Goal: Task Accomplishment & Management: Use online tool/utility

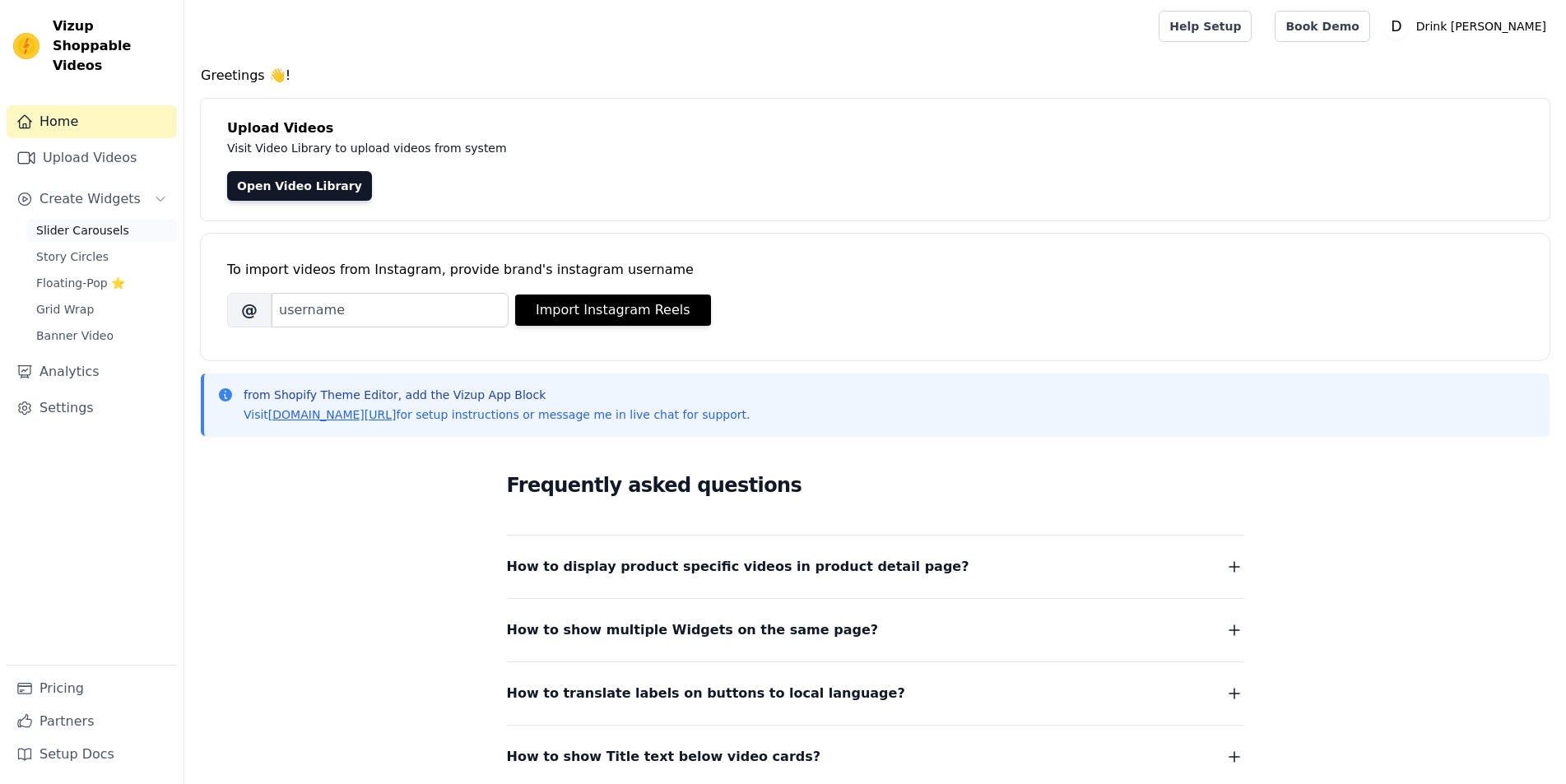
click at [80, 222] on span "Slider Carousels" at bounding box center [83, 229] width 93 height 16
click at [68, 222] on span "Slider Carousels" at bounding box center [83, 229] width 93 height 16
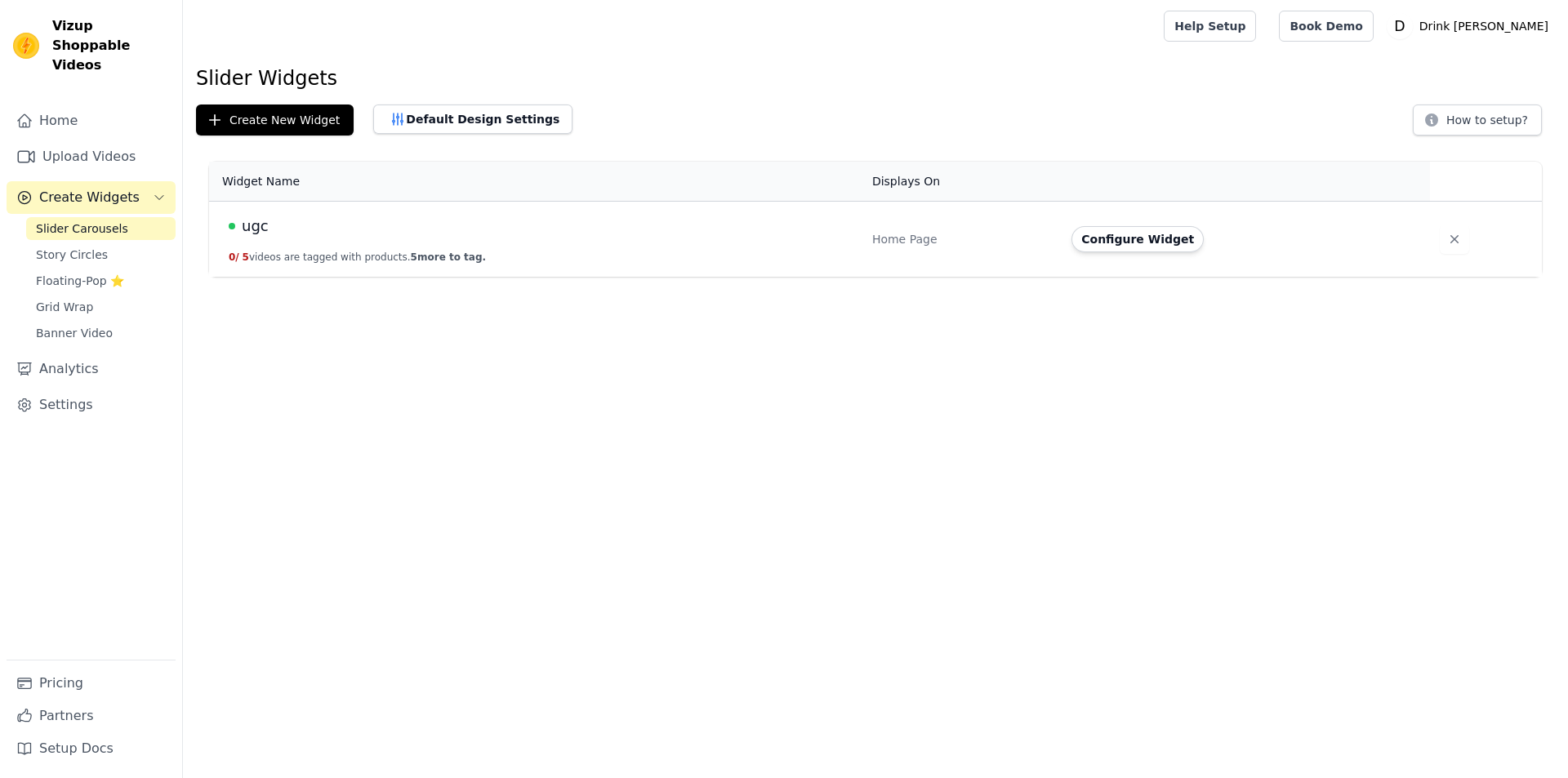
click at [735, 248] on td "ugc 0 / 5 videos are tagged with products. 5 more to tag." at bounding box center [535, 239] width 653 height 76
click at [1126, 241] on button "Configure Widget" at bounding box center [1137, 239] width 132 height 26
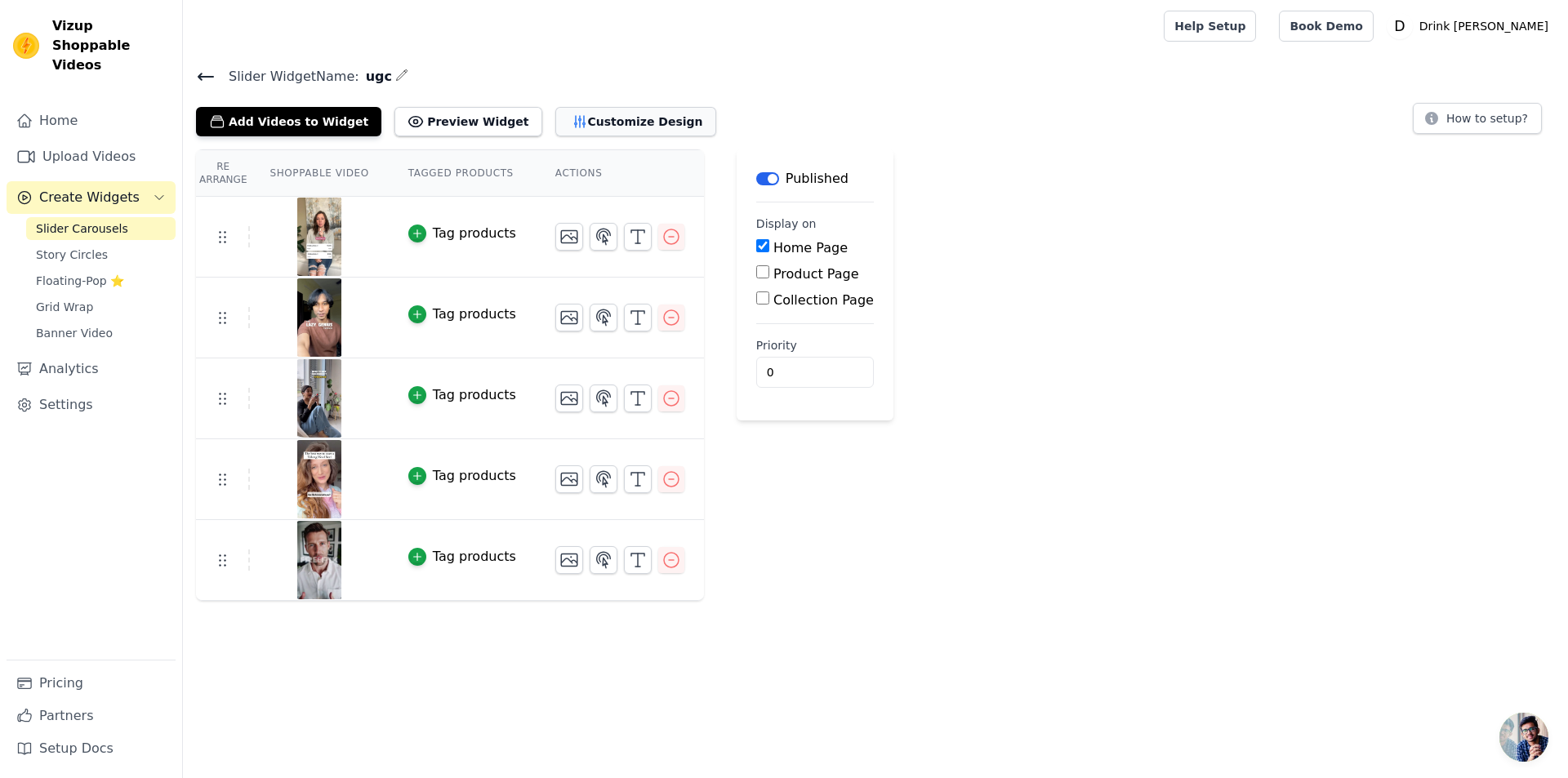
click at [612, 119] on button "Customize Design" at bounding box center [635, 121] width 160 height 29
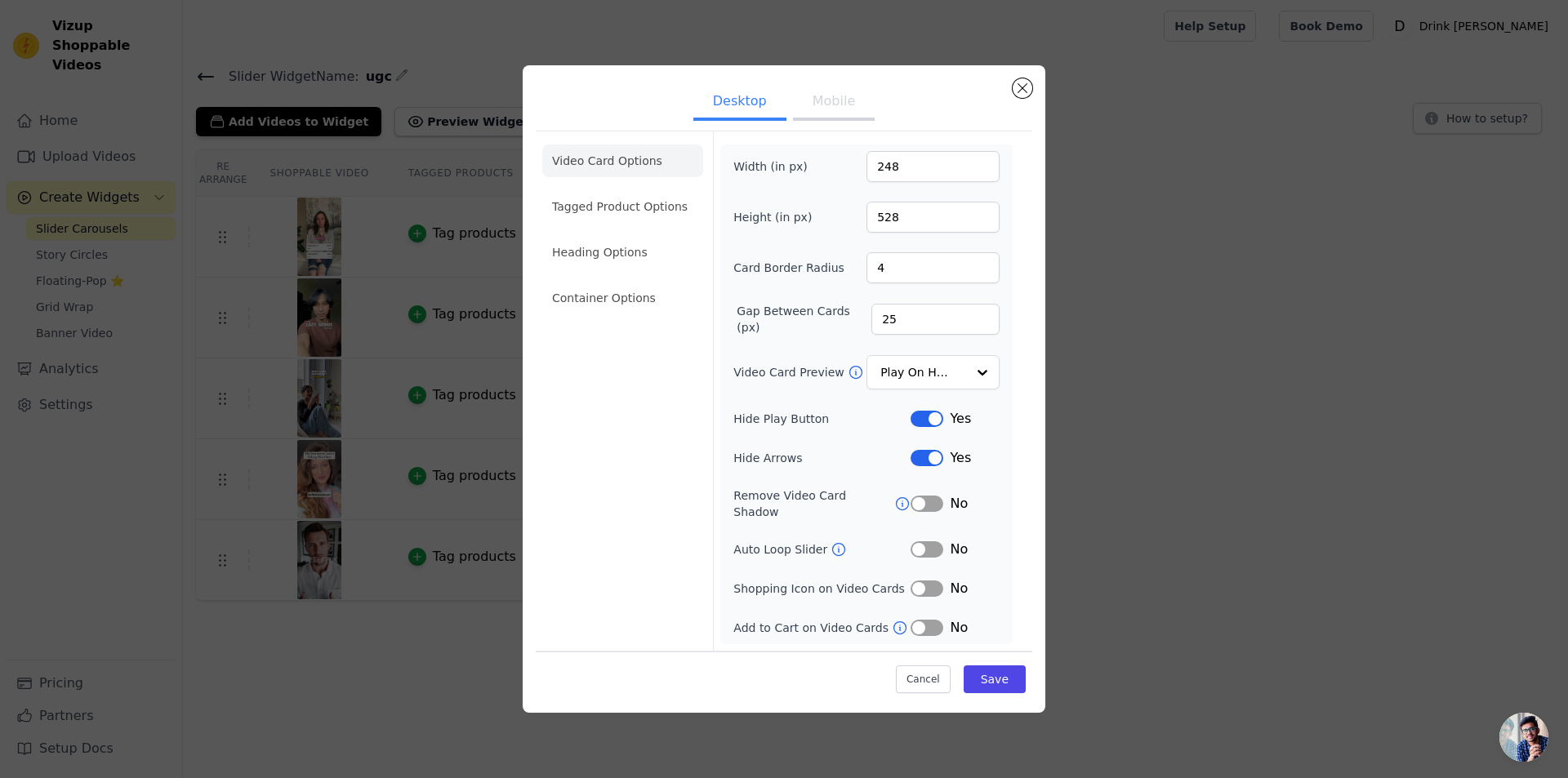
click at [834, 108] on button "Mobile" at bounding box center [834, 103] width 82 height 36
click at [729, 110] on button "Desktop" at bounding box center [739, 102] width 93 height 36
drag, startPoint x: 903, startPoint y: 170, endPoint x: 864, endPoint y: 171, distance: 39.0
click at [864, 171] on div "Width (in px) 248" at bounding box center [866, 166] width 266 height 31
click at [841, 93] on button "Mobile" at bounding box center [834, 103] width 82 height 36
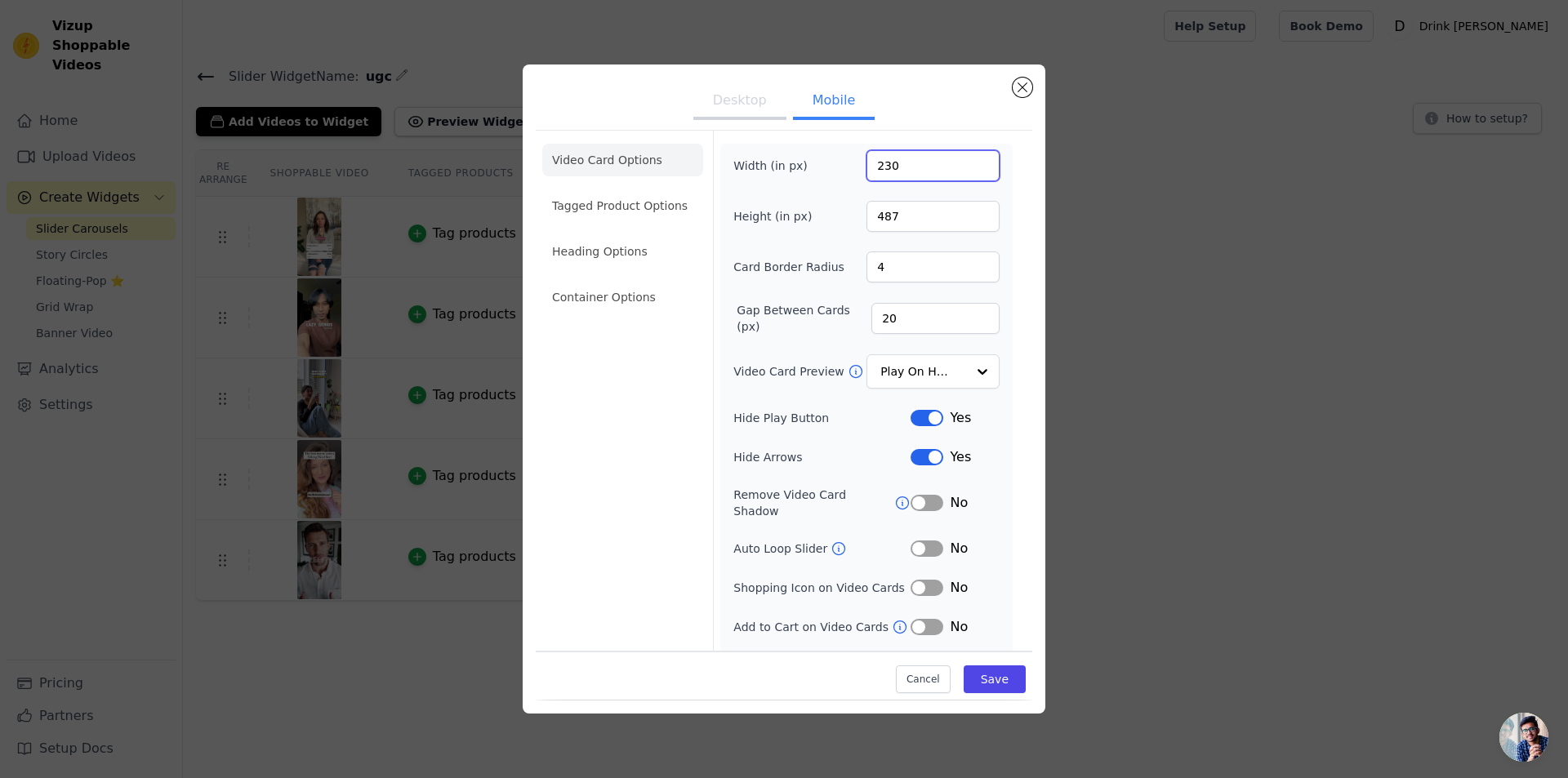
drag, startPoint x: 907, startPoint y: 166, endPoint x: 826, endPoint y: 155, distance: 81.7
click at [826, 155] on div "Width (in px) 230" at bounding box center [866, 166] width 266 height 31
paste input "48"
type input "248"
click at [697, 103] on button "Desktop" at bounding box center [739, 102] width 93 height 36
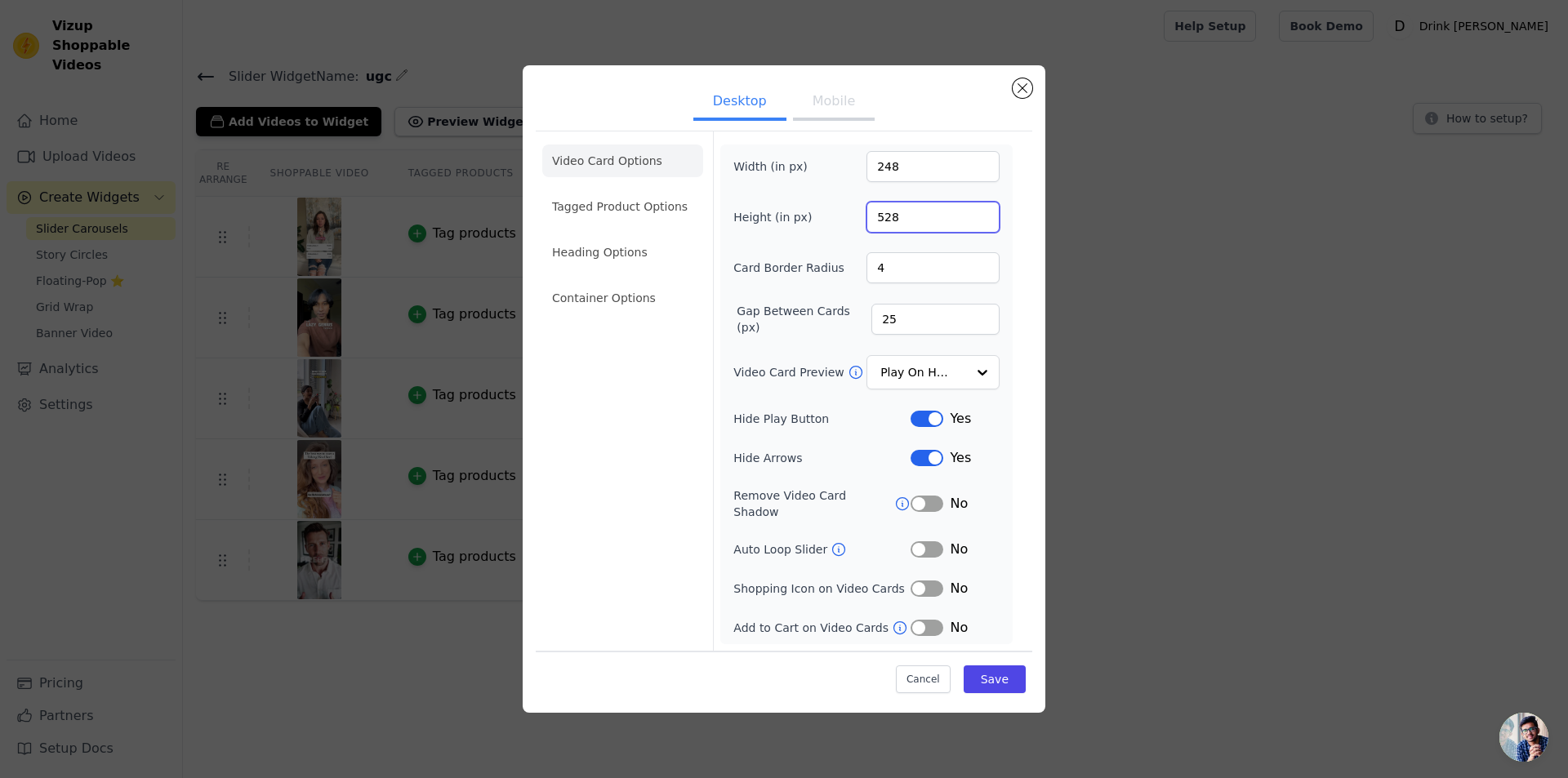
click at [845, 216] on div "Height (in px) 528" at bounding box center [866, 217] width 266 height 31
click at [834, 106] on button "Mobile" at bounding box center [834, 103] width 82 height 36
drag, startPoint x: 897, startPoint y: 213, endPoint x: 804, endPoint y: 212, distance: 93.0
click at [804, 212] on div "Height (in px) 487" at bounding box center [866, 216] width 266 height 31
paste input "528"
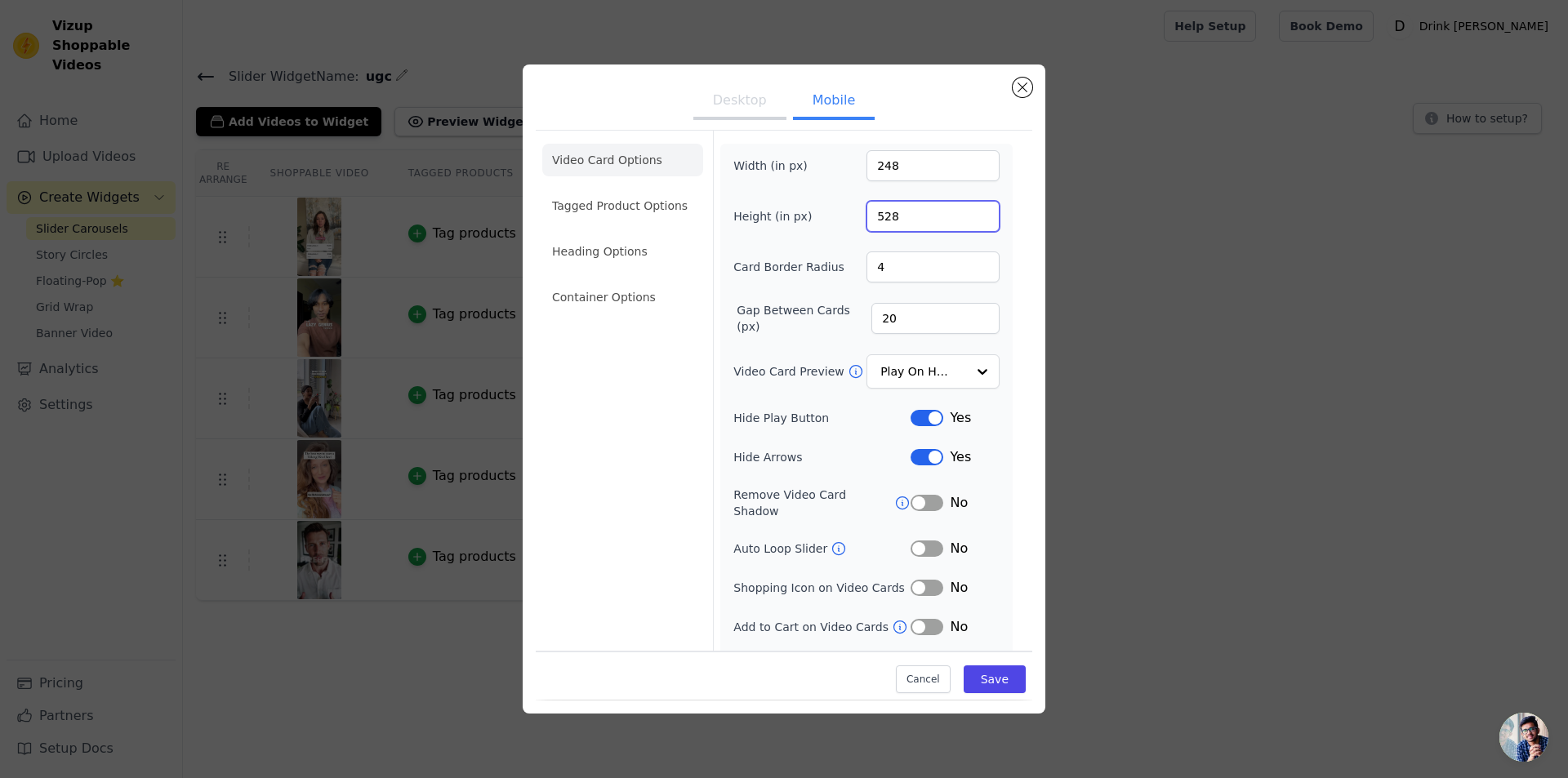
type input "528"
click at [799, 241] on div "Width (in px) 248 Height (in px) 528 Card Border Radius 4 Gap Between Cards (px…" at bounding box center [866, 413] width 266 height 526
click at [727, 97] on button "Desktop" at bounding box center [739, 102] width 93 height 36
drag, startPoint x: 829, startPoint y: 104, endPoint x: 829, endPoint y: 114, distance: 10.0
click at [829, 103] on button "Mobile" at bounding box center [834, 103] width 82 height 36
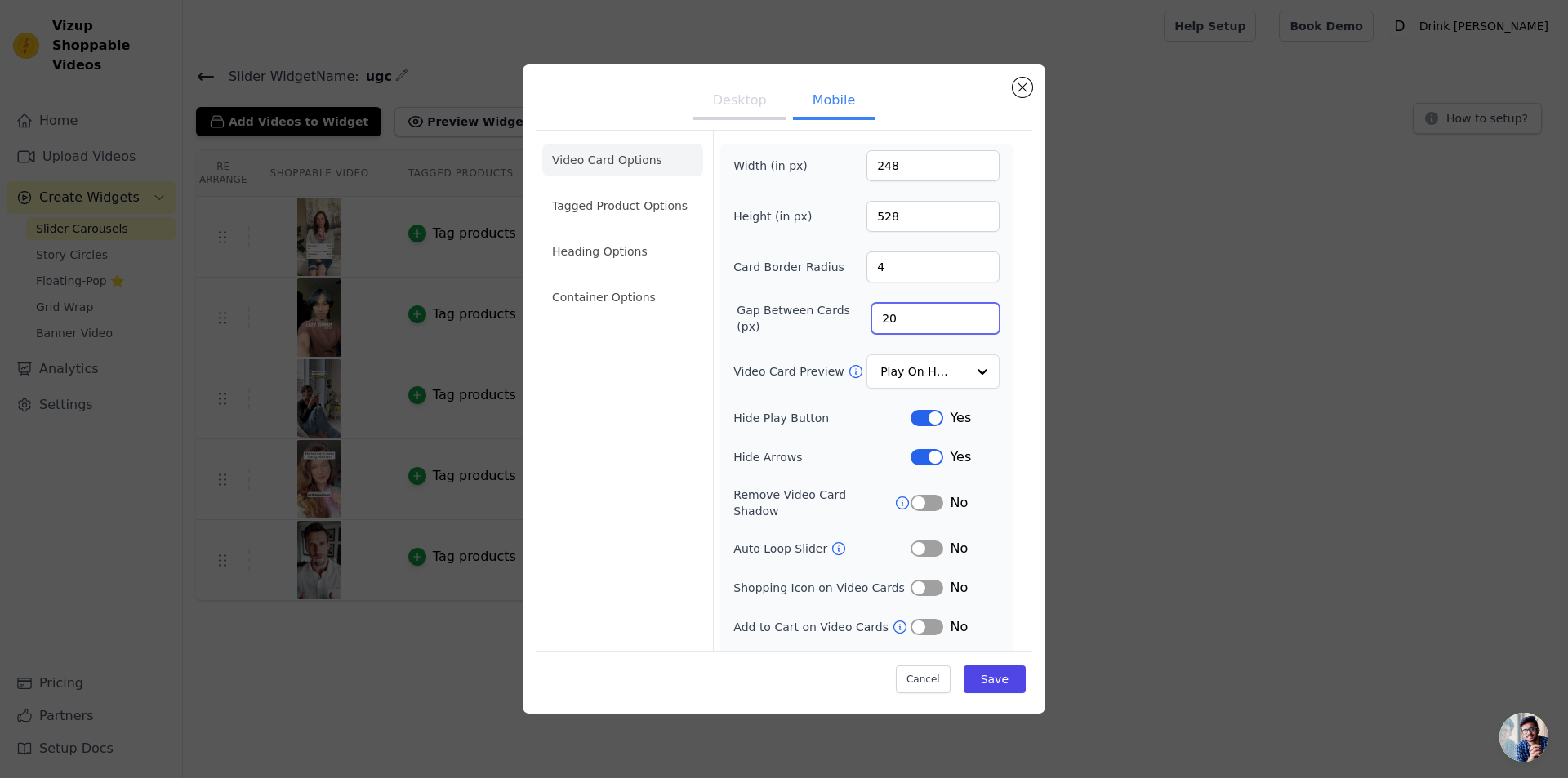
drag, startPoint x: 888, startPoint y: 323, endPoint x: 841, endPoint y: 329, distance: 47.4
click at [841, 329] on div "Gap Between Cards (px) 20" at bounding box center [866, 318] width 266 height 33
type input "25"
click at [789, 332] on div "Gap Between Cards (px) 25" at bounding box center [866, 318] width 266 height 33
click at [928, 349] on div "Width (in px) 248 Height (in px) 528 Card Border Radius 4 Gap Between Cards (px…" at bounding box center [866, 413] width 266 height 526
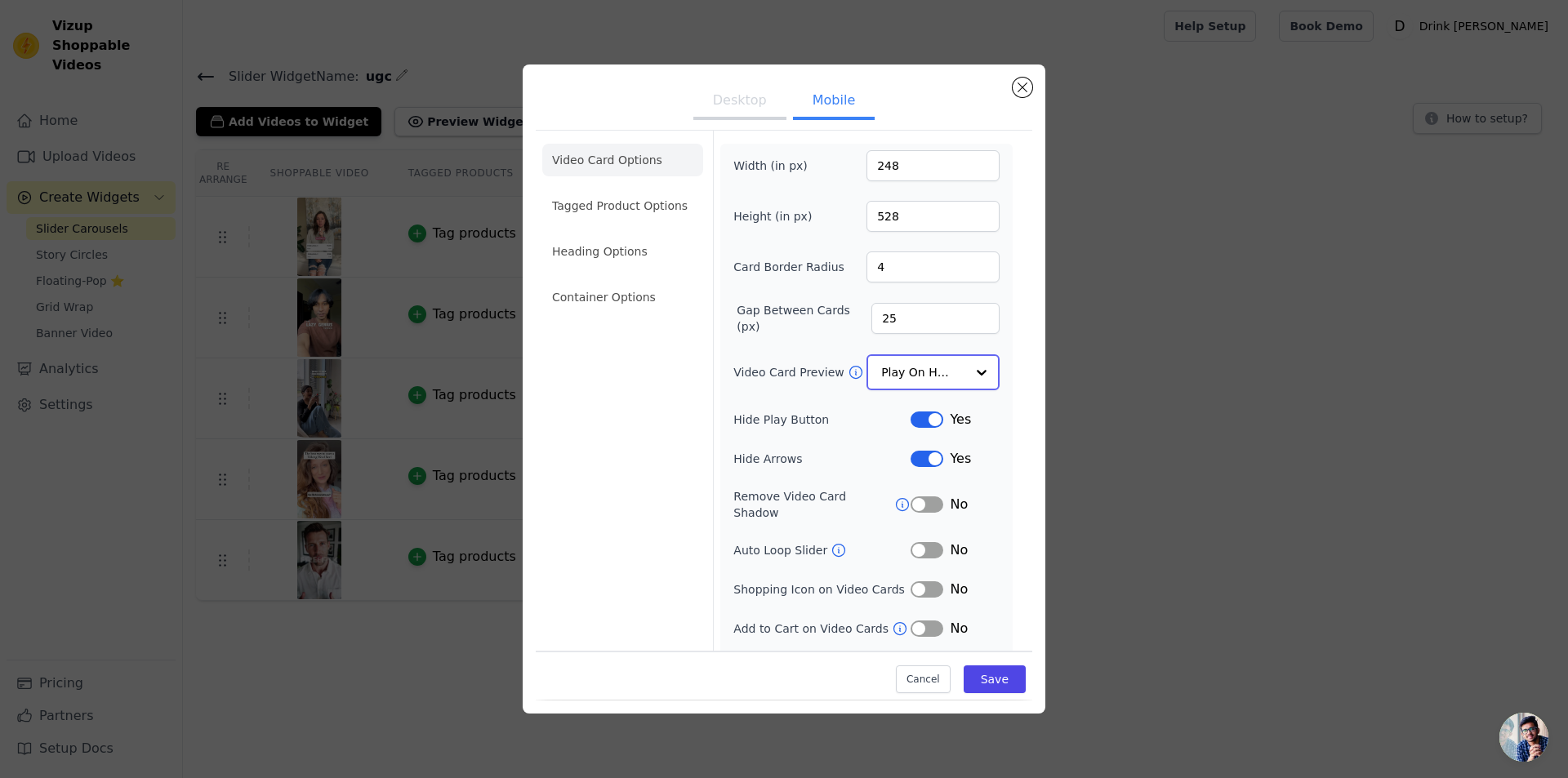
click at [929, 362] on input "Video Card Preview" at bounding box center [923, 372] width 84 height 33
click at [909, 463] on div "Play On Hover" at bounding box center [930, 480] width 129 height 34
click at [881, 375] on input "Video Card Preview" at bounding box center [923, 372] width 84 height 33
click at [917, 497] on div "Show Image" at bounding box center [930, 514] width 129 height 34
click at [908, 365] on input "Video Card Preview" at bounding box center [923, 372] width 84 height 33
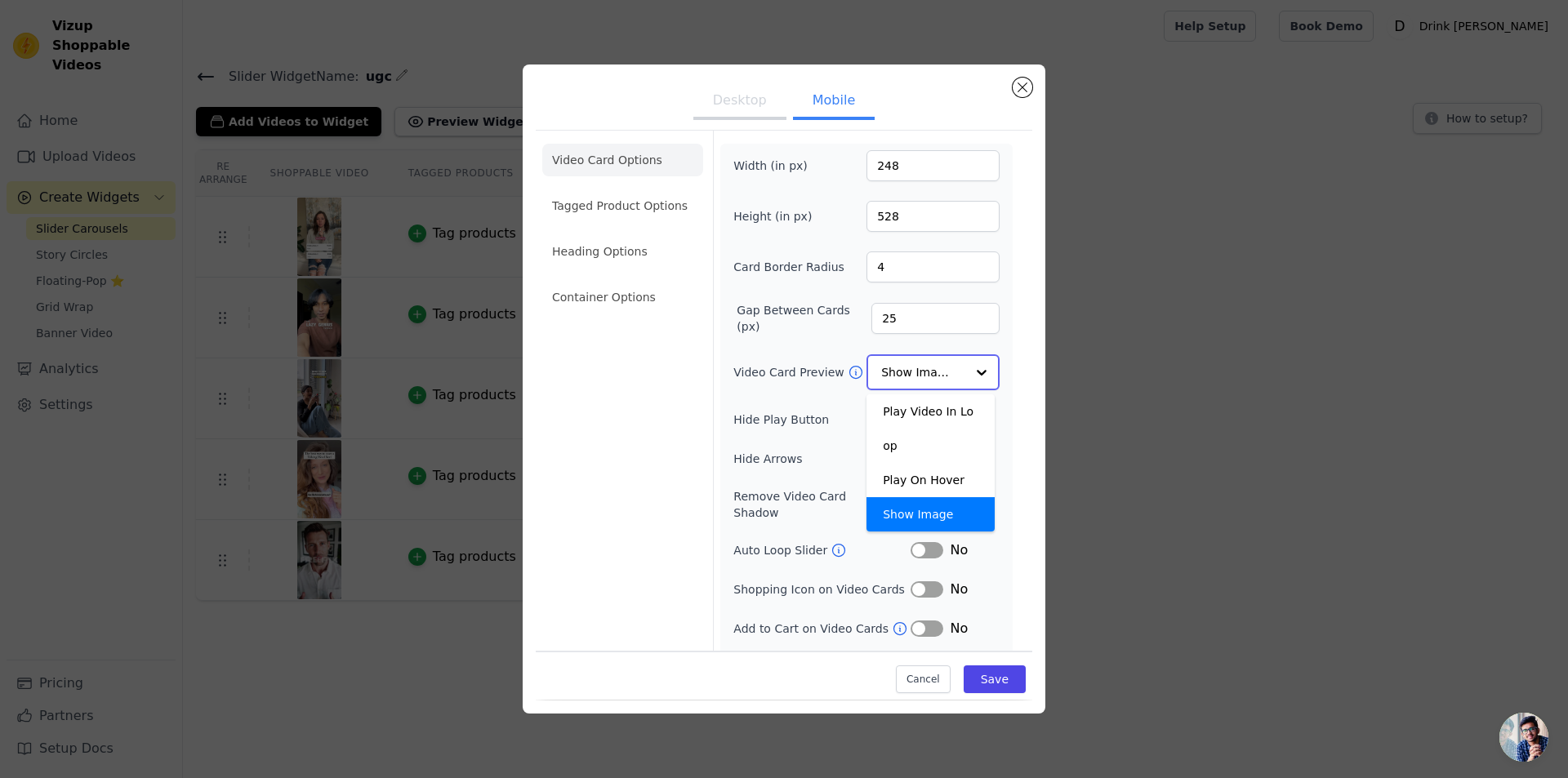
click at [919, 497] on div "Show Image" at bounding box center [930, 514] width 129 height 34
click at [827, 416] on label "Hide Play Button" at bounding box center [822, 418] width 177 height 16
click at [922, 410] on button "Label" at bounding box center [927, 418] width 33 height 16
click at [921, 418] on button "Label" at bounding box center [927, 418] width 33 height 16
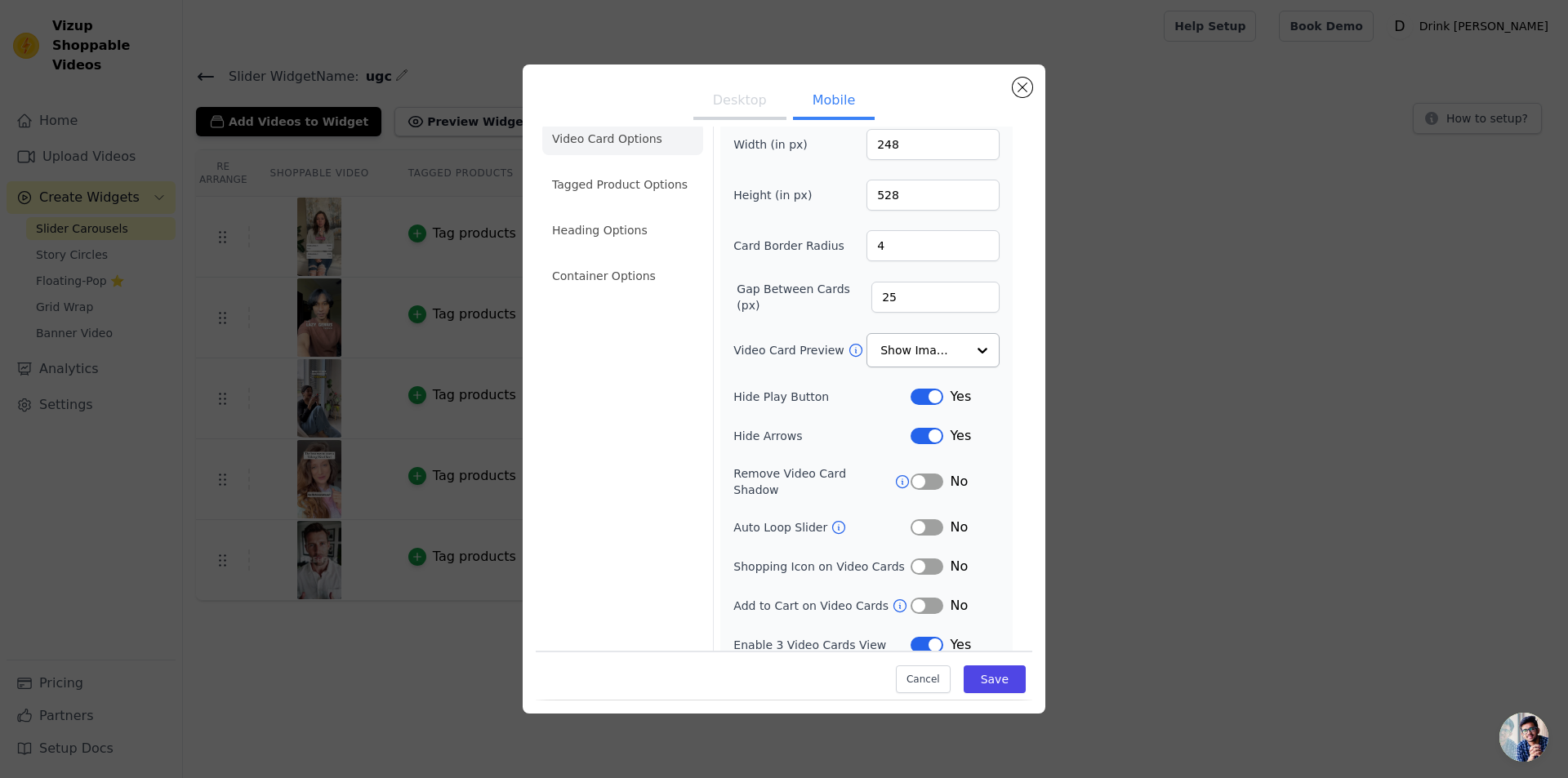
scroll to position [23, 0]
click at [911, 635] on button "Label" at bounding box center [927, 643] width 33 height 16
click at [987, 686] on button "Save" at bounding box center [995, 680] width 62 height 28
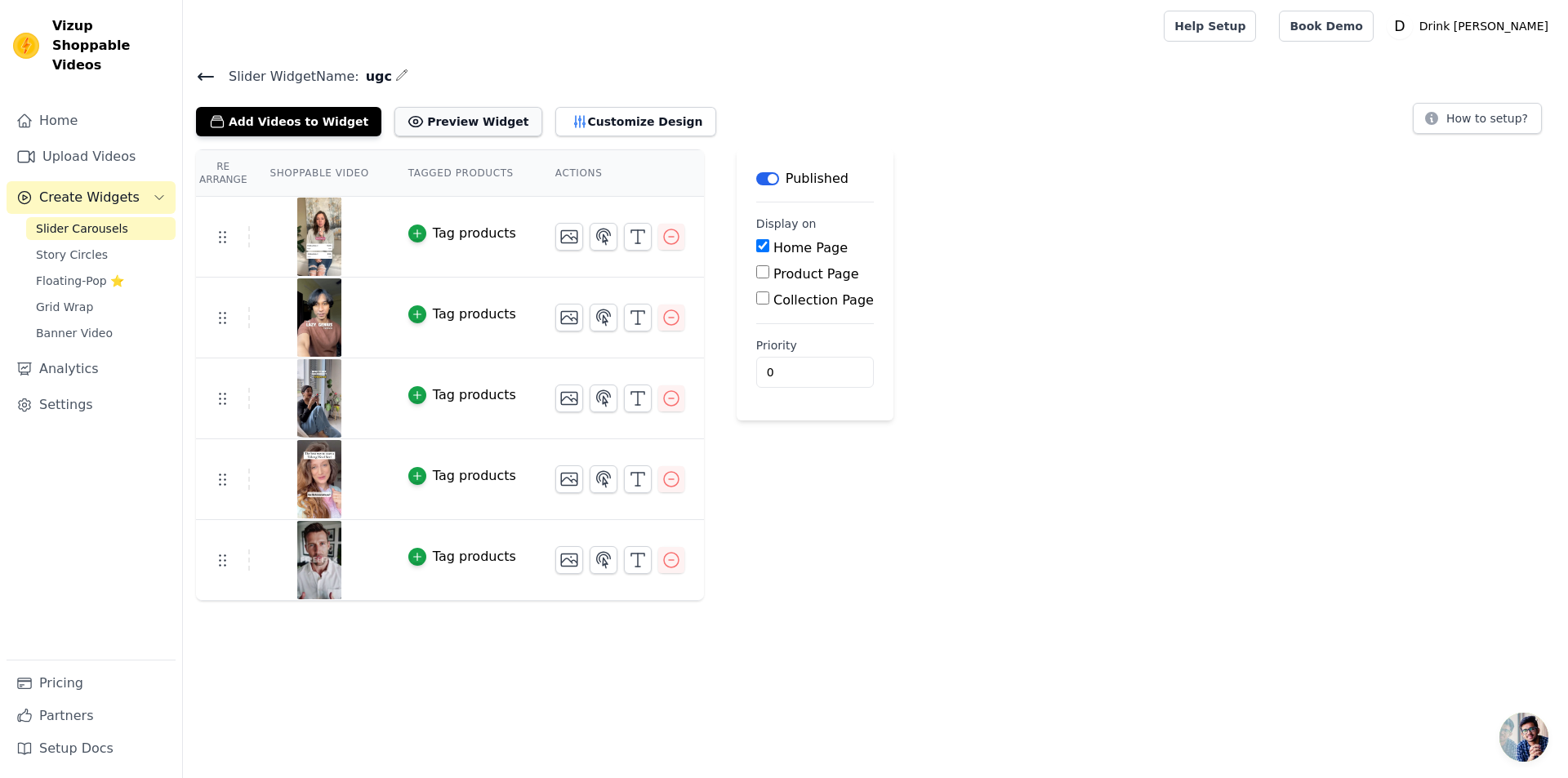
click at [401, 109] on button "Preview Widget" at bounding box center [467, 121] width 147 height 29
